Goal: Task Accomplishment & Management: Manage account settings

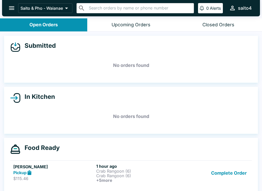
click at [233, 174] on button "Complete Order" at bounding box center [229, 173] width 40 height 19
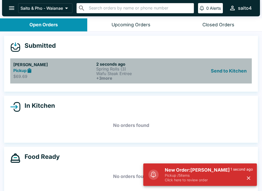
click at [54, 73] on div "[PERSON_NAME] Pickup $69.69" at bounding box center [53, 71] width 81 height 19
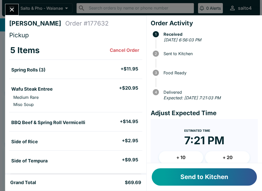
click at [221, 176] on button "Send to Kitchen" at bounding box center [204, 177] width 105 height 17
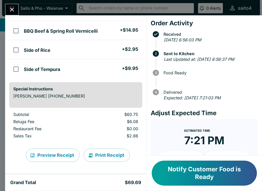
scroll to position [92, 0]
click at [10, 9] on icon "Close" at bounding box center [11, 9] width 7 height 7
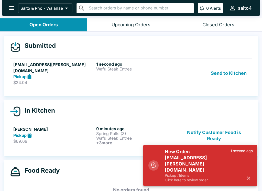
click at [67, 74] on div "Pickup" at bounding box center [53, 77] width 81 height 6
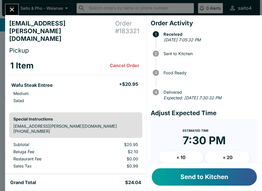
click at [237, 175] on button "Send to Kitchen" at bounding box center [204, 177] width 105 height 17
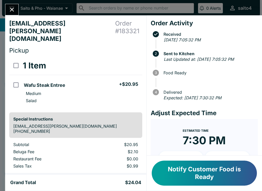
click at [14, 8] on icon "Close" at bounding box center [12, 10] width 4 height 4
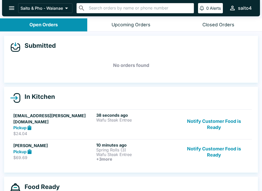
click at [219, 149] on button "Notify Customer Food is Ready" at bounding box center [213, 152] width 69 height 19
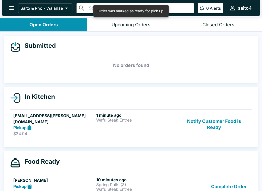
click at [234, 182] on button "Complete Order" at bounding box center [229, 187] width 40 height 19
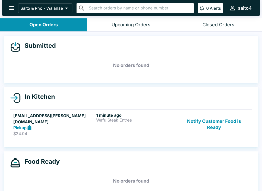
click at [222, 122] on button "Notify Customer Food is Ready" at bounding box center [213, 125] width 69 height 24
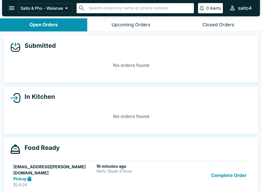
click at [230, 173] on button "Complete Order" at bounding box center [229, 176] width 40 height 24
